Goal: Navigation & Orientation: Find specific page/section

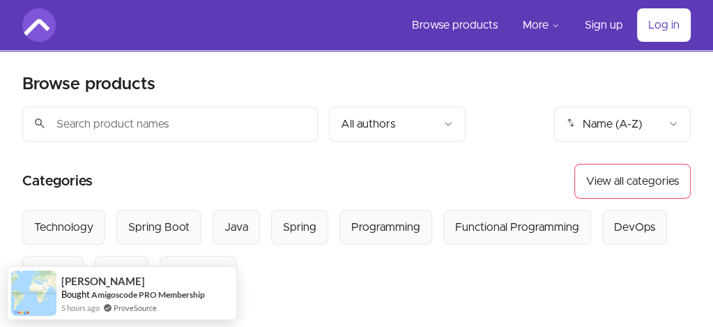
click at [0, 0] on link "Roadmap 🆕" at bounding box center [0, 0] width 0 height 0
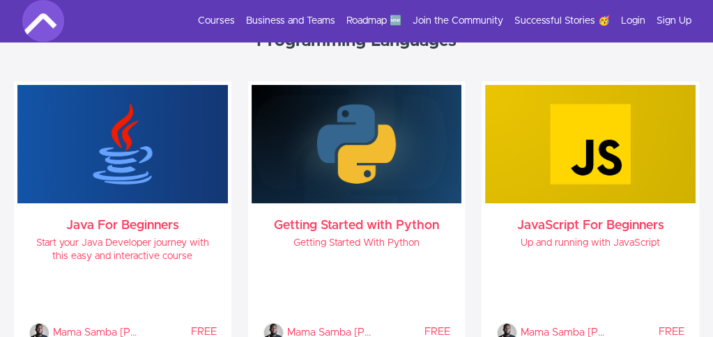
scroll to position [608, 0]
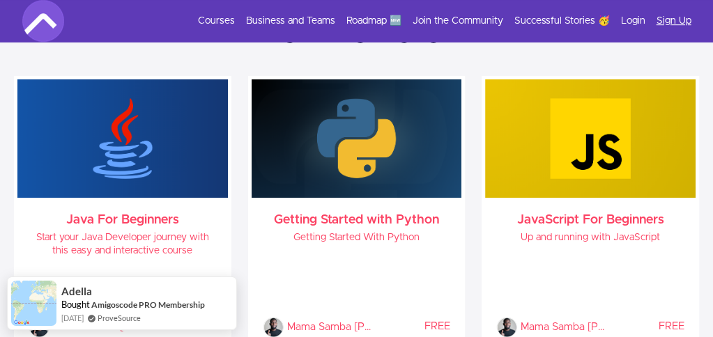
click at [668, 17] on link "Sign Up" at bounding box center [673, 21] width 35 height 14
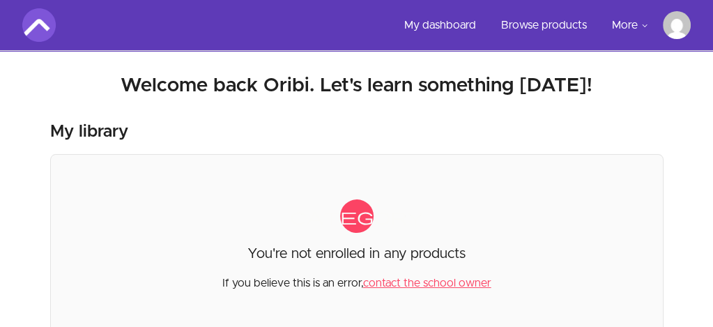
click at [0, 0] on link "Roadmap 🆕" at bounding box center [0, 0] width 0 height 0
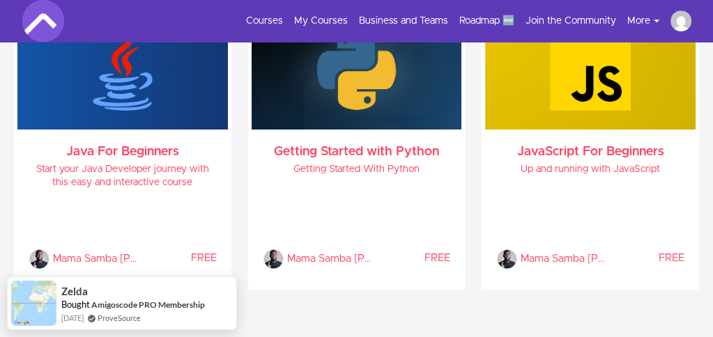
scroll to position [693, 0]
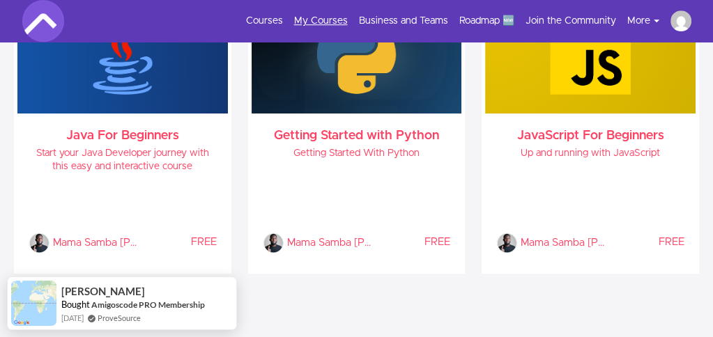
click at [332, 16] on link "My Courses" at bounding box center [321, 21] width 54 height 14
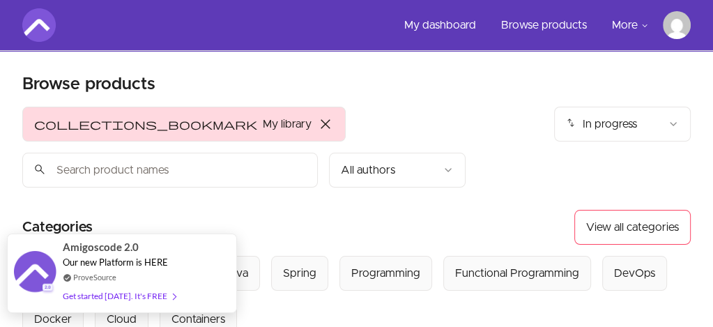
click at [152, 300] on div "Get started [DATE]. It's FREE" at bounding box center [119, 296] width 113 height 16
click at [152, 300] on div "Get started today. It's FREE" at bounding box center [119, 296] width 113 height 16
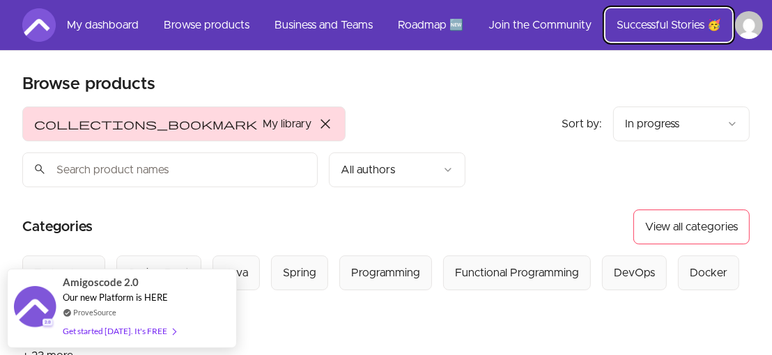
click at [658, 20] on link "Successful Stories 🥳" at bounding box center [669, 24] width 127 height 33
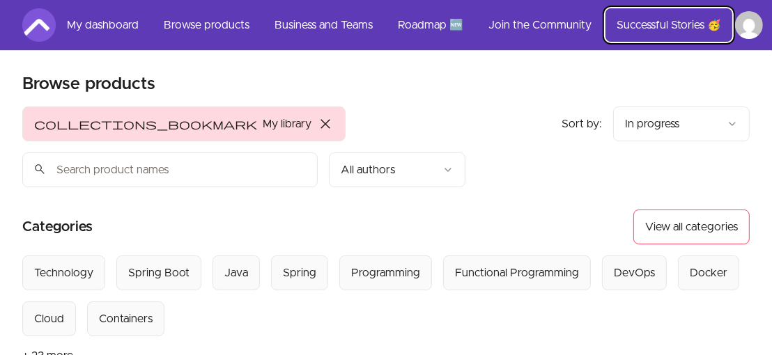
click at [658, 20] on link "Successful Stories 🥳" at bounding box center [669, 24] width 127 height 33
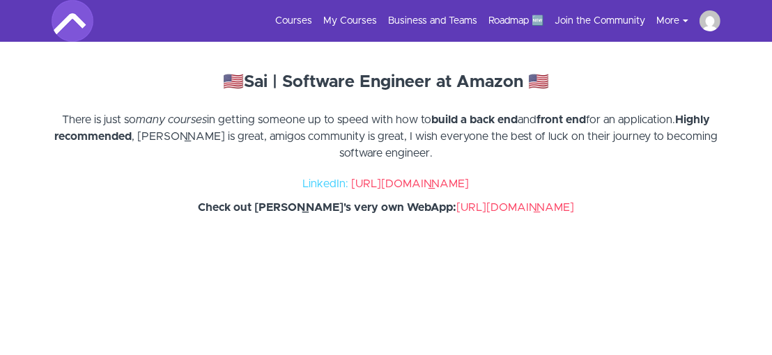
click at [560, 12] on ul "Courses My Courses Business and Teams Roadmap 🆕 Join the Community More Success…" at bounding box center [492, 20] width 456 height 21
click at [586, 15] on link "Join the Community" at bounding box center [600, 21] width 91 height 14
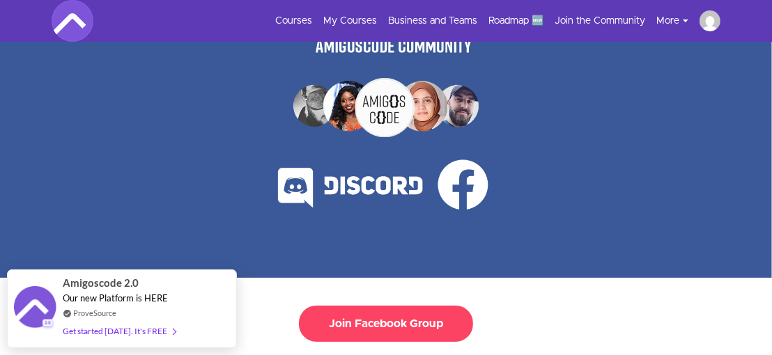
click at [679, 16] on button "More" at bounding box center [677, 21] width 43 height 14
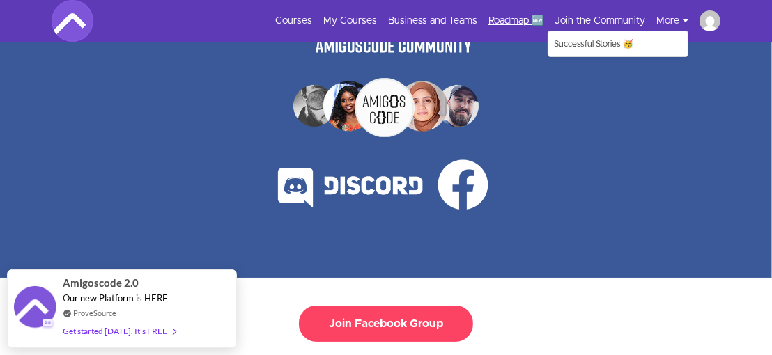
click at [524, 22] on link "Roadmap 🆕" at bounding box center [515, 21] width 55 height 14
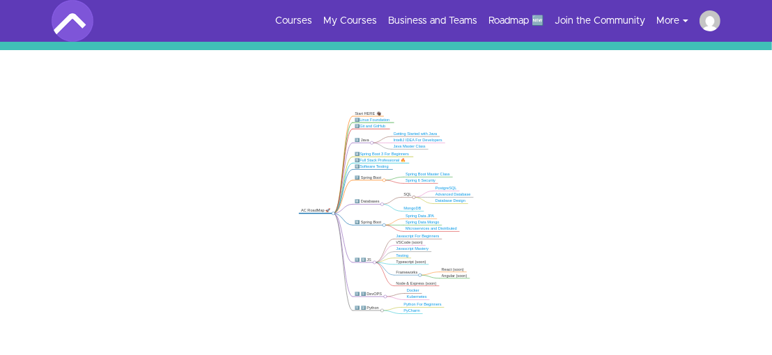
scroll to position [226, 0]
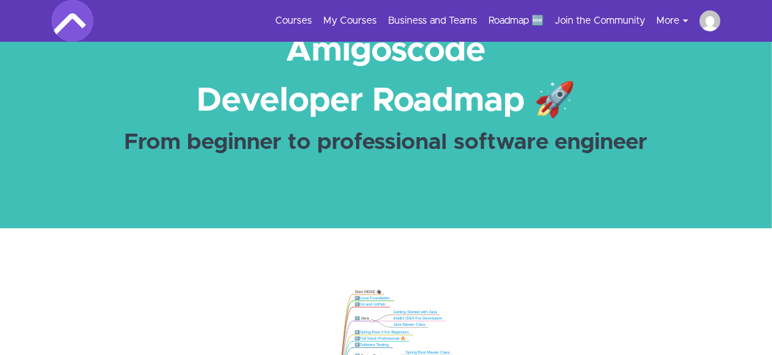
scroll to position [0, 0]
